Goal: Check status

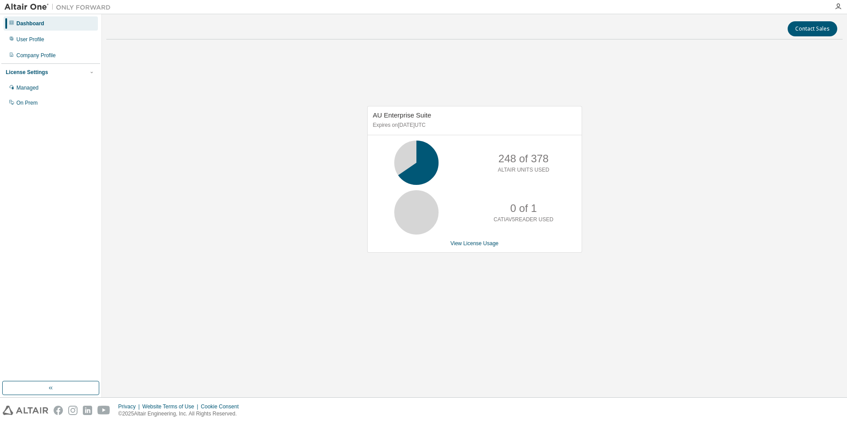
click at [344, 155] on div "AU Enterprise Suite Expires on [DATE] UTC 248 of 378 ALTAIR UNITS USED 0 of 1 C…" at bounding box center [474, 184] width 736 height 275
